Goal: Find specific fact: Find specific fact

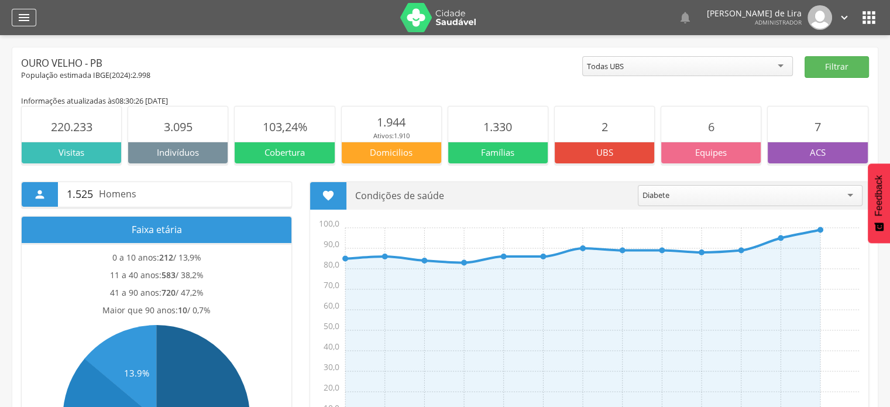
click at [16, 16] on div "" at bounding box center [24, 18] width 25 height 18
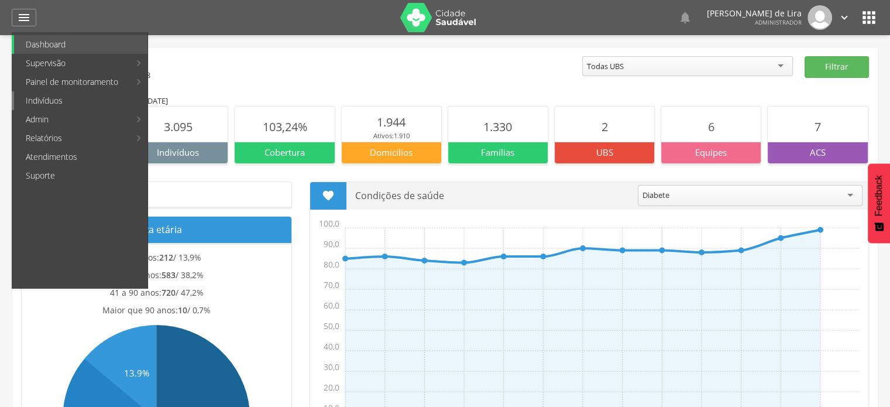
click at [53, 102] on link "Indivíduos" at bounding box center [80, 100] width 133 height 19
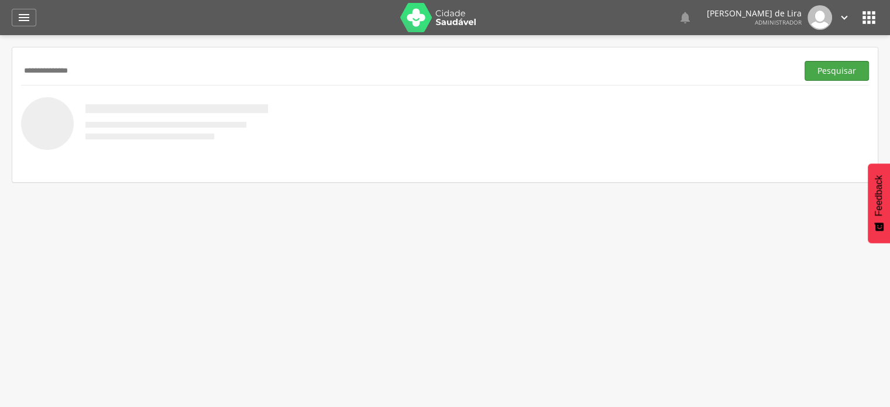
type input "**********"
click at [833, 71] on button "Pesquisar" at bounding box center [837, 71] width 64 height 20
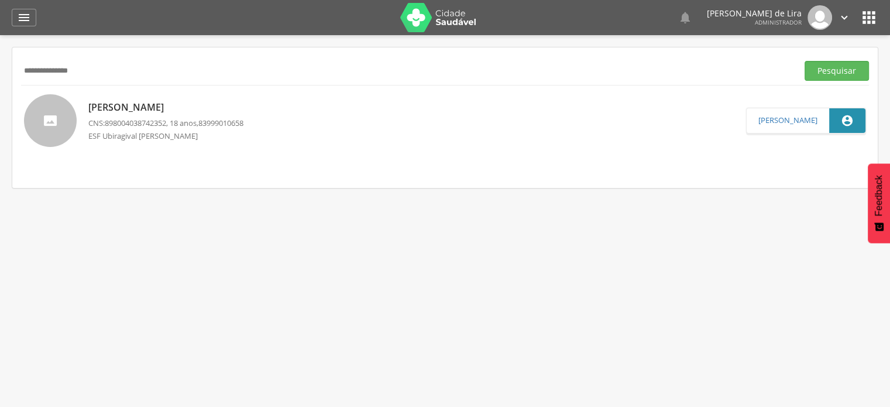
click at [156, 111] on p "[PERSON_NAME]" at bounding box center [165, 107] width 155 height 13
type input "**********"
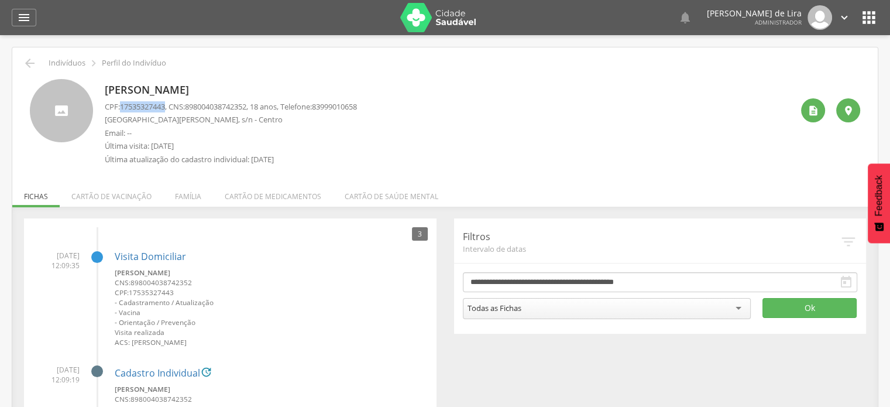
drag, startPoint x: 169, startPoint y: 105, endPoint x: 122, endPoint y: 105, distance: 46.2
click at [122, 105] on span "17535327443" at bounding box center [142, 106] width 45 height 11
copy span "17535327443"
click at [28, 66] on icon "" at bounding box center [30, 63] width 14 height 14
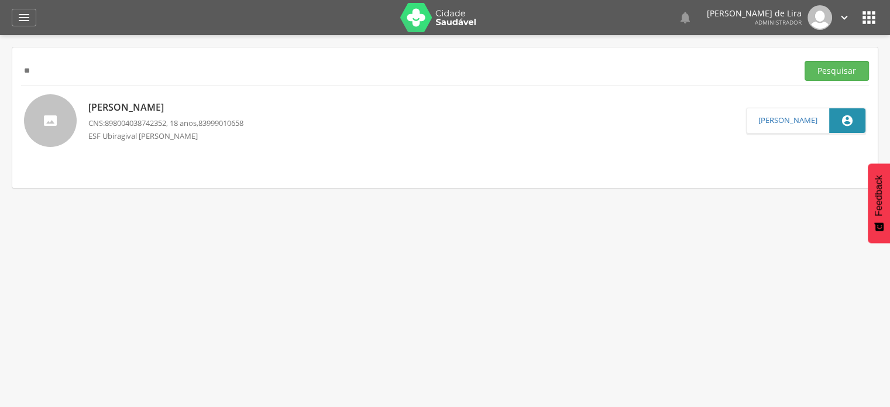
type input "*"
click at [852, 62] on button "Pesquisar" at bounding box center [837, 71] width 64 height 20
click at [156, 112] on p "[PERSON_NAME]" at bounding box center [165, 106] width 155 height 13
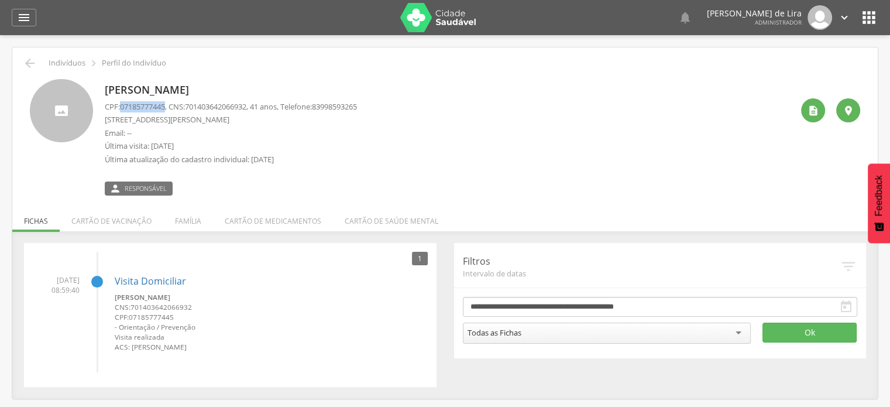
drag, startPoint x: 169, startPoint y: 104, endPoint x: 123, endPoint y: 105, distance: 46.3
click at [123, 105] on span "07185777445" at bounding box center [142, 106] width 45 height 11
copy span "07185777445"
click at [29, 63] on icon "" at bounding box center [30, 63] width 14 height 14
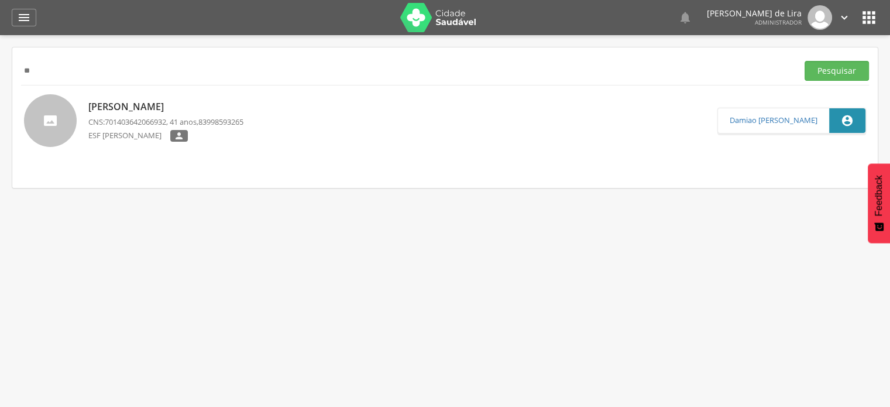
type input "*"
paste input "**********"
click at [843, 66] on button "Pesquisar" at bounding box center [837, 71] width 64 height 20
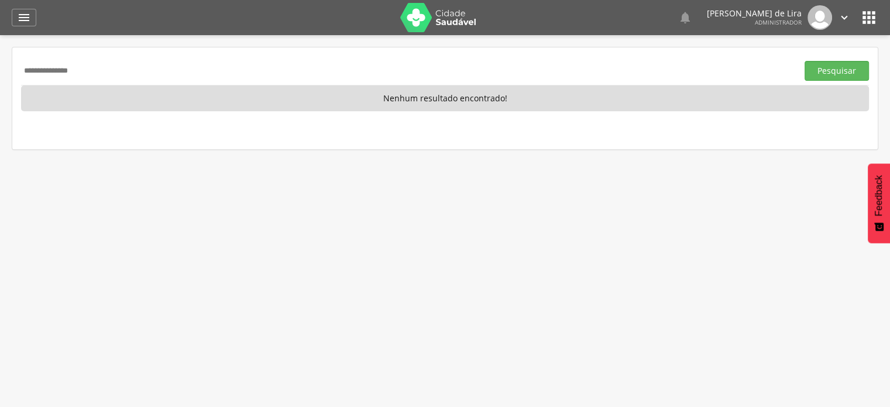
click at [126, 77] on input "**********" at bounding box center [407, 71] width 772 height 20
type input "*"
paste input "**********"
click at [826, 77] on button "Pesquisar" at bounding box center [837, 71] width 64 height 20
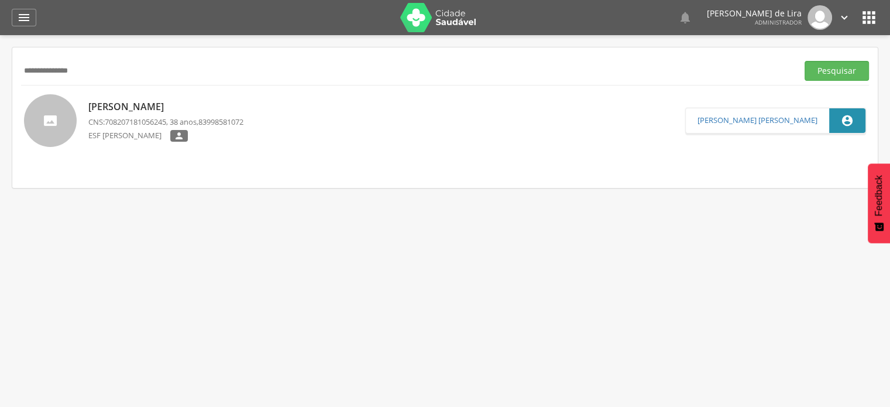
click at [159, 108] on p "[PERSON_NAME]" at bounding box center [165, 106] width 155 height 13
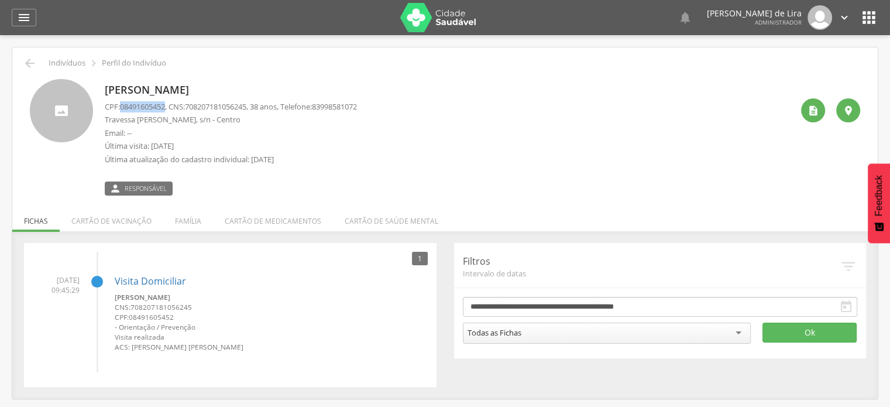
drag, startPoint x: 168, startPoint y: 105, endPoint x: 123, endPoint y: 104, distance: 44.5
click at [123, 104] on span "08491605452" at bounding box center [142, 106] width 45 height 11
copy span "08491605452"
click at [28, 65] on icon "" at bounding box center [30, 63] width 14 height 14
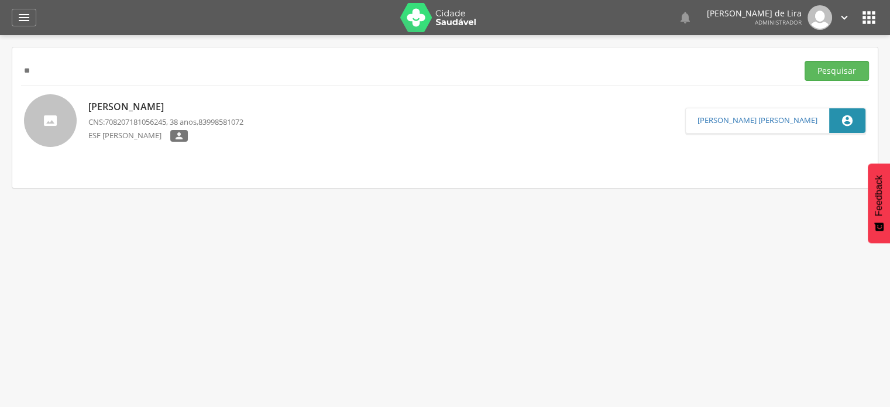
type input "*"
paste input "**********"
click at [852, 65] on button "Pesquisar" at bounding box center [837, 71] width 64 height 20
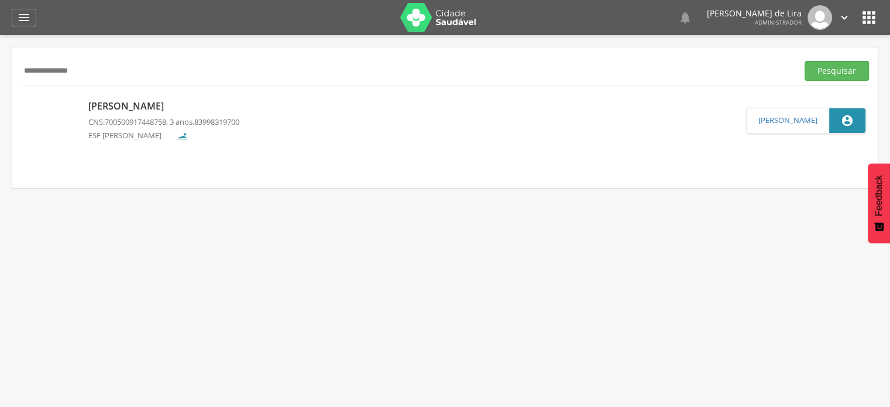
click at [161, 108] on p "[PERSON_NAME]" at bounding box center [163, 105] width 151 height 13
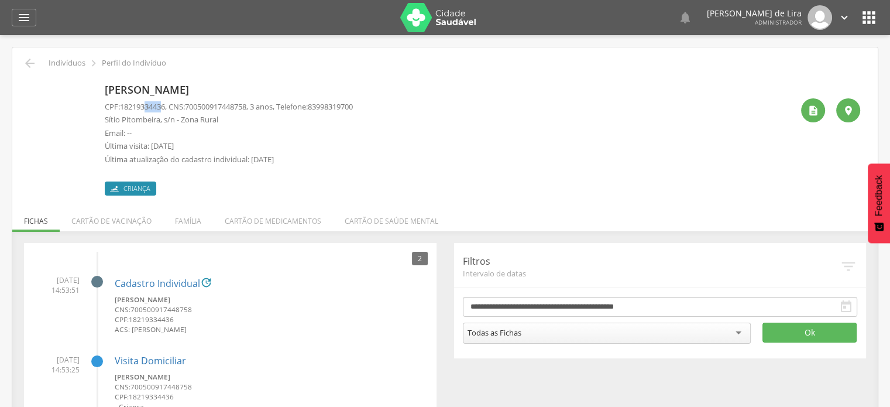
drag, startPoint x: 167, startPoint y: 107, endPoint x: 148, endPoint y: 108, distance: 19.3
click at [148, 108] on span "18219334436" at bounding box center [142, 106] width 45 height 11
drag, startPoint x: 169, startPoint y: 105, endPoint x: 123, endPoint y: 105, distance: 45.7
click at [123, 105] on span "18219334436" at bounding box center [142, 106] width 45 height 11
copy span "18219334436"
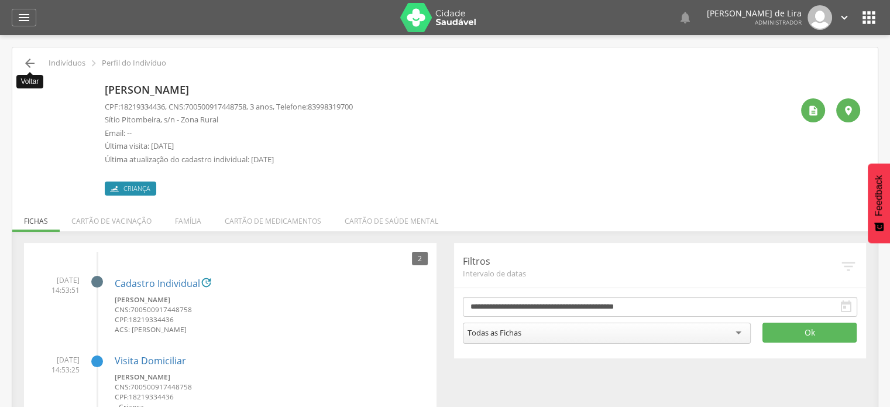
click at [30, 60] on icon "" at bounding box center [30, 63] width 14 height 14
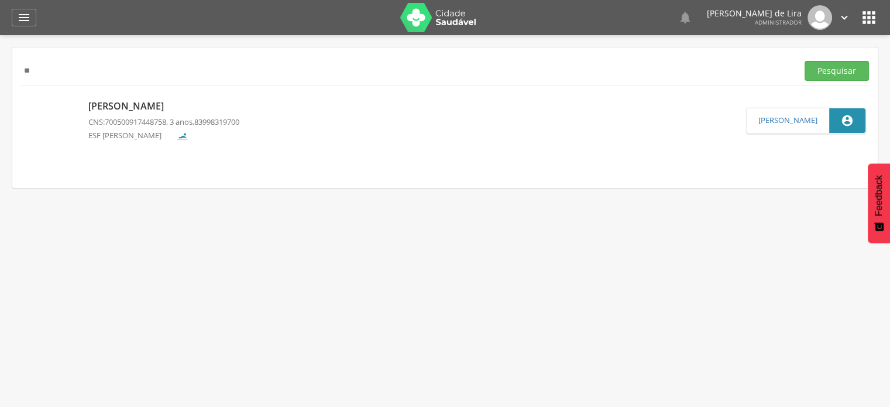
type input "*"
paste input "**********"
click at [836, 68] on button "Pesquisar" at bounding box center [837, 71] width 64 height 20
click at [131, 105] on p "[PERSON_NAME]" at bounding box center [165, 106] width 155 height 13
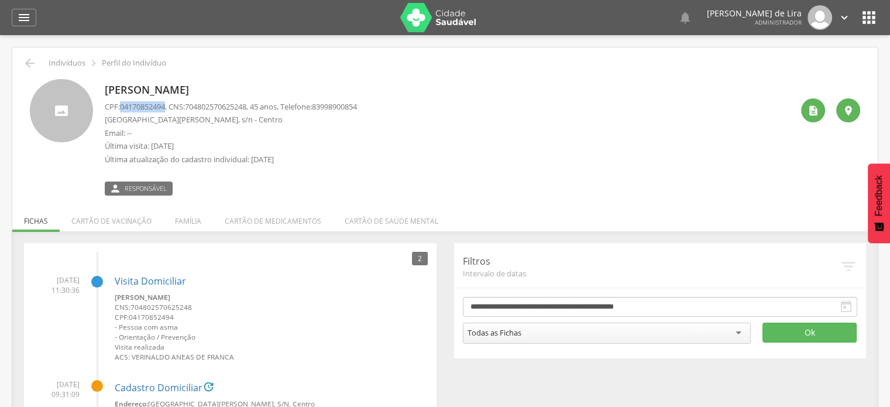
drag, startPoint x: 169, startPoint y: 107, endPoint x: 122, endPoint y: 101, distance: 47.1
click at [122, 101] on span "04170852494" at bounding box center [142, 106] width 45 height 11
copy span "04170852494"
click at [28, 60] on icon "" at bounding box center [30, 63] width 14 height 14
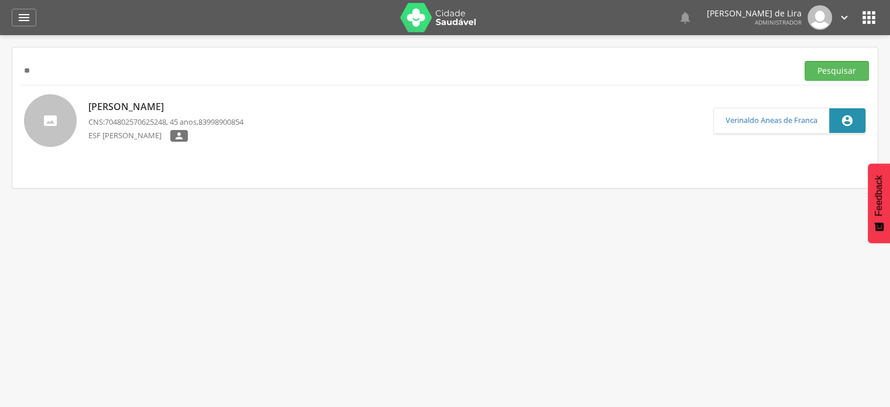
type input "*"
paste input "**********"
click at [835, 73] on button "Pesquisar" at bounding box center [837, 71] width 64 height 20
click at [143, 107] on p "[PERSON_NAME]" at bounding box center [165, 106] width 155 height 13
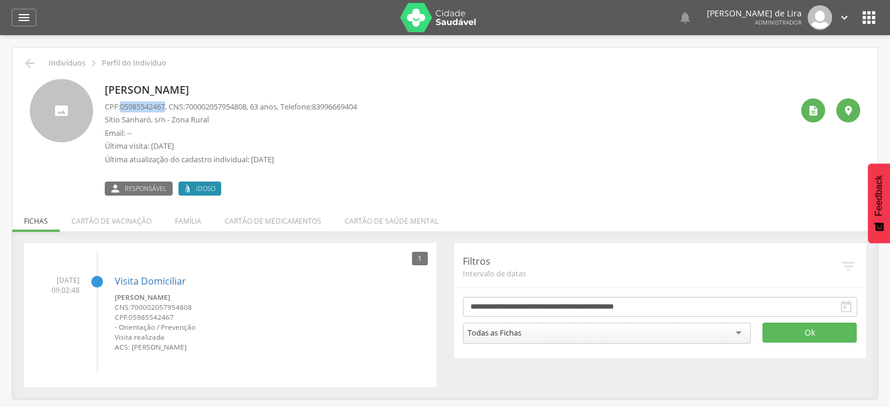
drag, startPoint x: 169, startPoint y: 106, endPoint x: 122, endPoint y: 109, distance: 47.0
click at [122, 109] on span "05985542467" at bounding box center [142, 106] width 45 height 11
copy span "05985542467"
click at [29, 61] on icon "" at bounding box center [30, 63] width 14 height 14
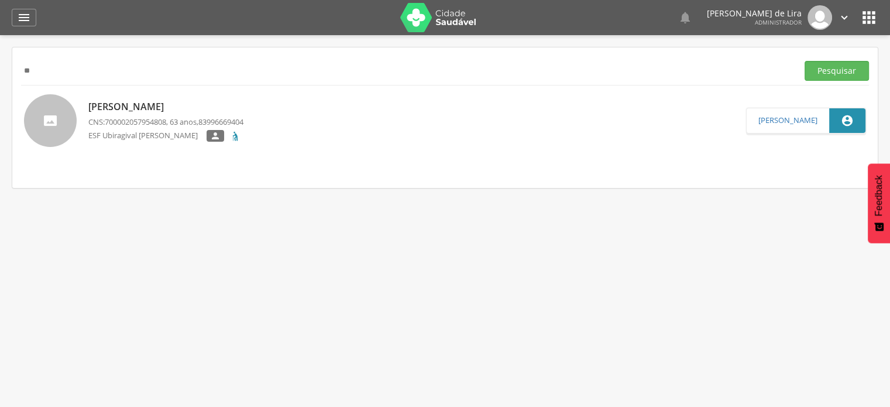
type input "*"
paste input "**********"
click at [842, 64] on button "Pesquisar" at bounding box center [837, 71] width 64 height 20
click at [150, 111] on p "[PERSON_NAME]" at bounding box center [165, 106] width 155 height 13
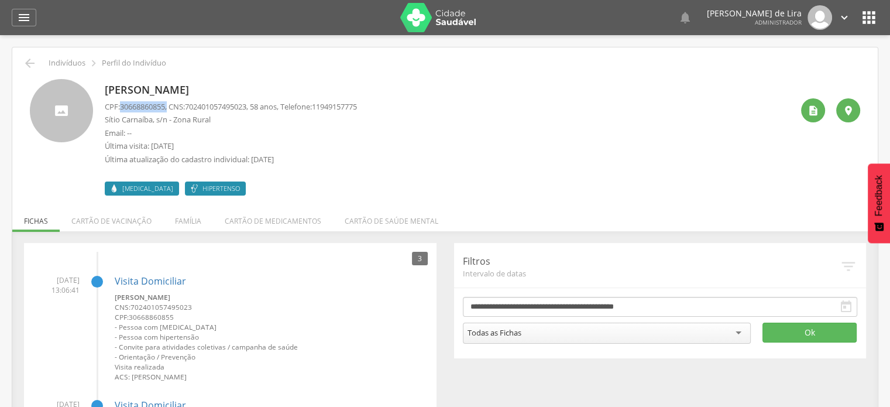
drag, startPoint x: 171, startPoint y: 107, endPoint x: 123, endPoint y: 106, distance: 48.0
click at [123, 106] on p "CPF: 30668860855 , CNS: [PHONE_NUMBER] , 58 anos, Telefone: [PHONE_NUMBER]" at bounding box center [231, 106] width 252 height 11
copy p "30668860855 ,"
click at [30, 61] on icon "" at bounding box center [30, 63] width 14 height 14
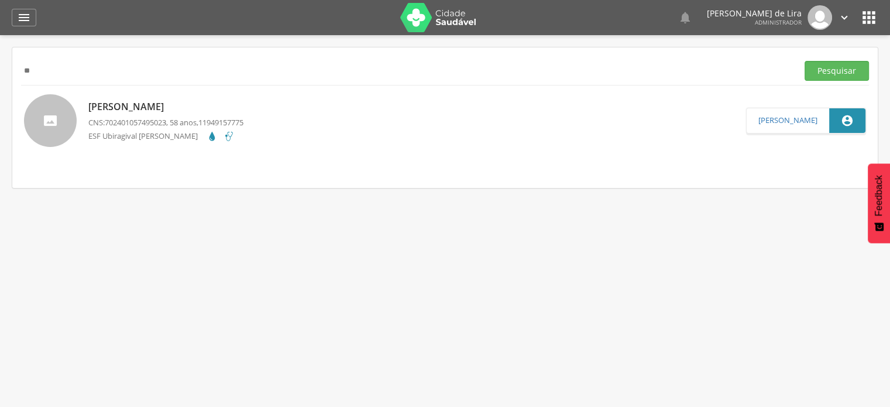
type input "*"
paste input "**********"
type input "**********"
click at [819, 69] on button "Pesquisar" at bounding box center [837, 71] width 64 height 20
click at [126, 106] on p "[PERSON_NAME]" at bounding box center [165, 106] width 155 height 13
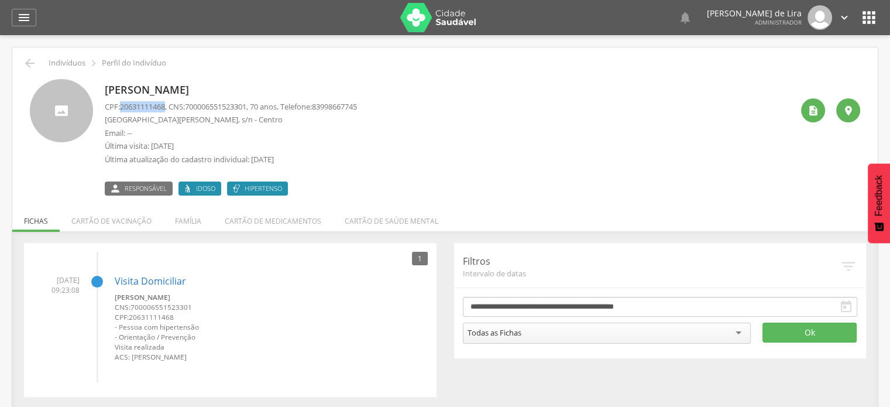
drag, startPoint x: 168, startPoint y: 107, endPoint x: 122, endPoint y: 105, distance: 46.3
click at [122, 105] on span "20631111468" at bounding box center [142, 106] width 45 height 11
copy span "20631111468"
click at [25, 60] on icon "" at bounding box center [30, 63] width 14 height 14
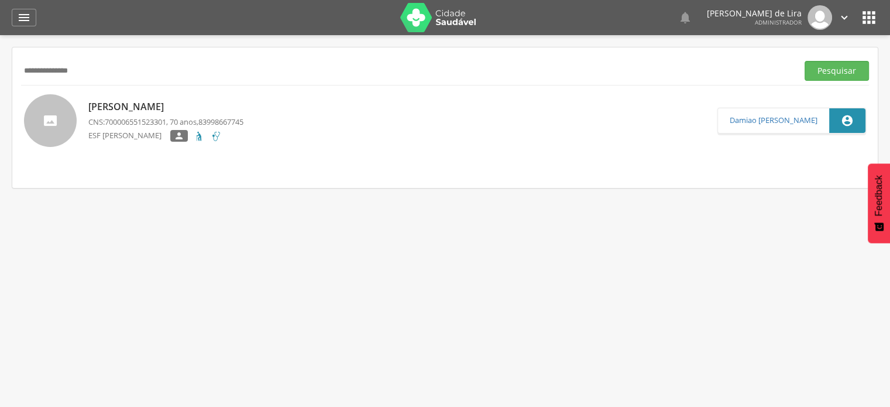
drag, startPoint x: 75, startPoint y: 68, endPoint x: 14, endPoint y: 75, distance: 61.2
click at [14, 75] on div "**********" at bounding box center [445, 117] width 866 height 140
paste input "**********"
type input "**********"
click at [836, 67] on button "Pesquisar" at bounding box center [837, 71] width 64 height 20
